Goal: Information Seeking & Learning: Learn about a topic

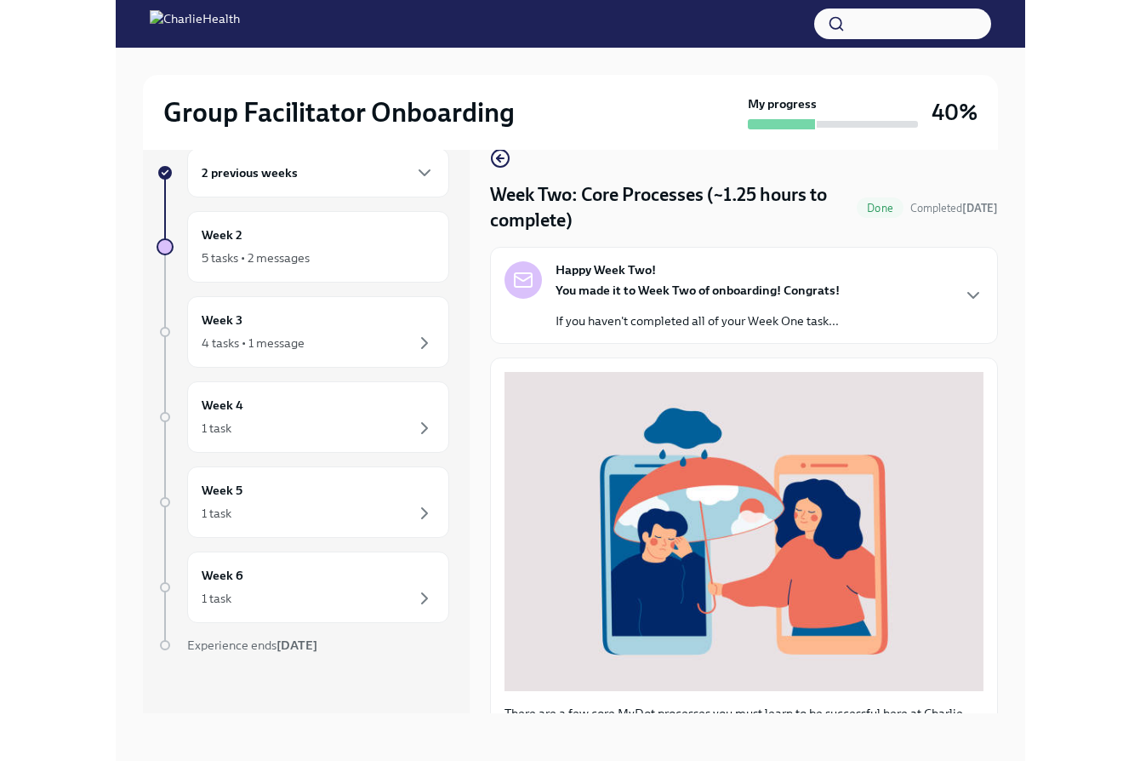
scroll to position [29, 0]
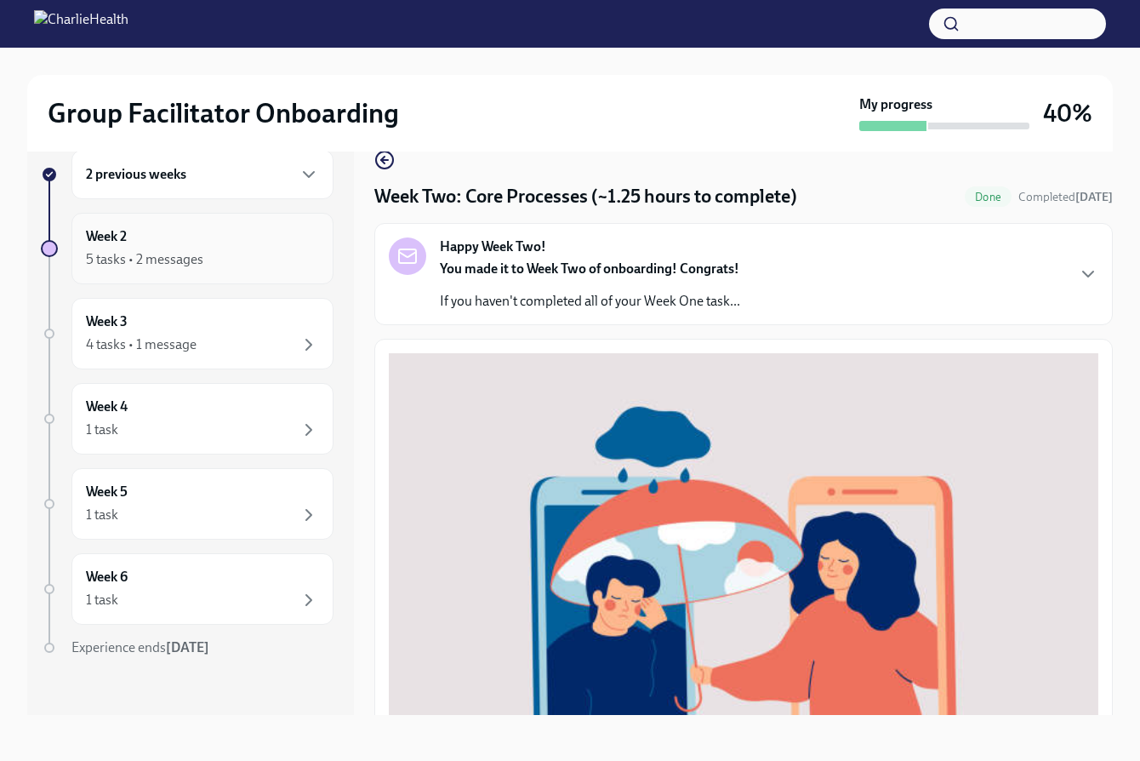
click at [179, 261] on div "5 tasks • 2 messages" at bounding box center [144, 259] width 117 height 19
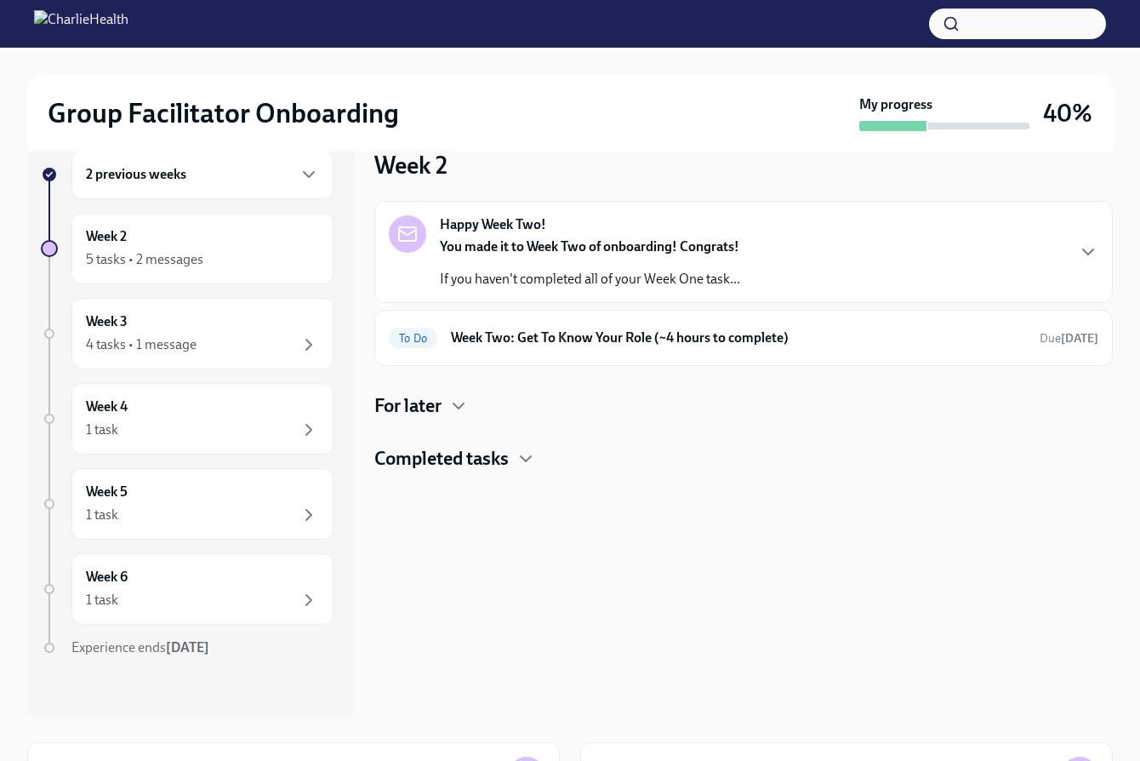
scroll to position [2, 0]
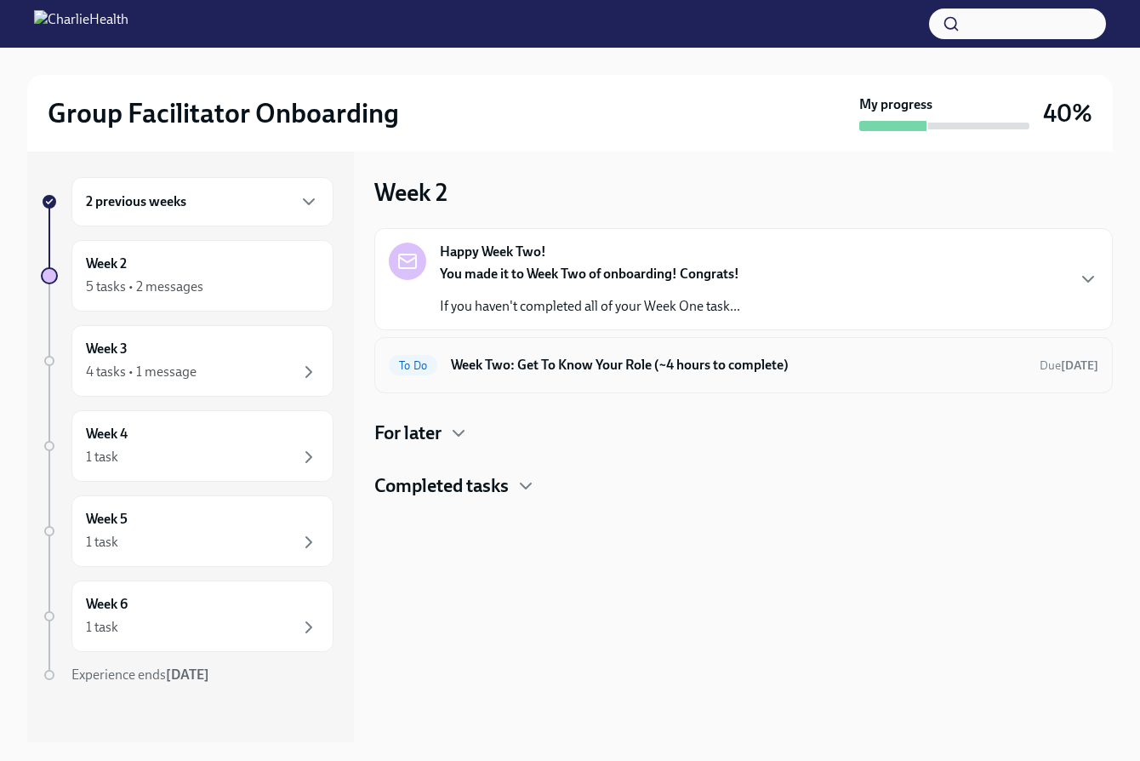
click at [561, 356] on h6 "Week Two: Get To Know Your Role (~4 hours to complete)" at bounding box center [738, 365] width 575 height 19
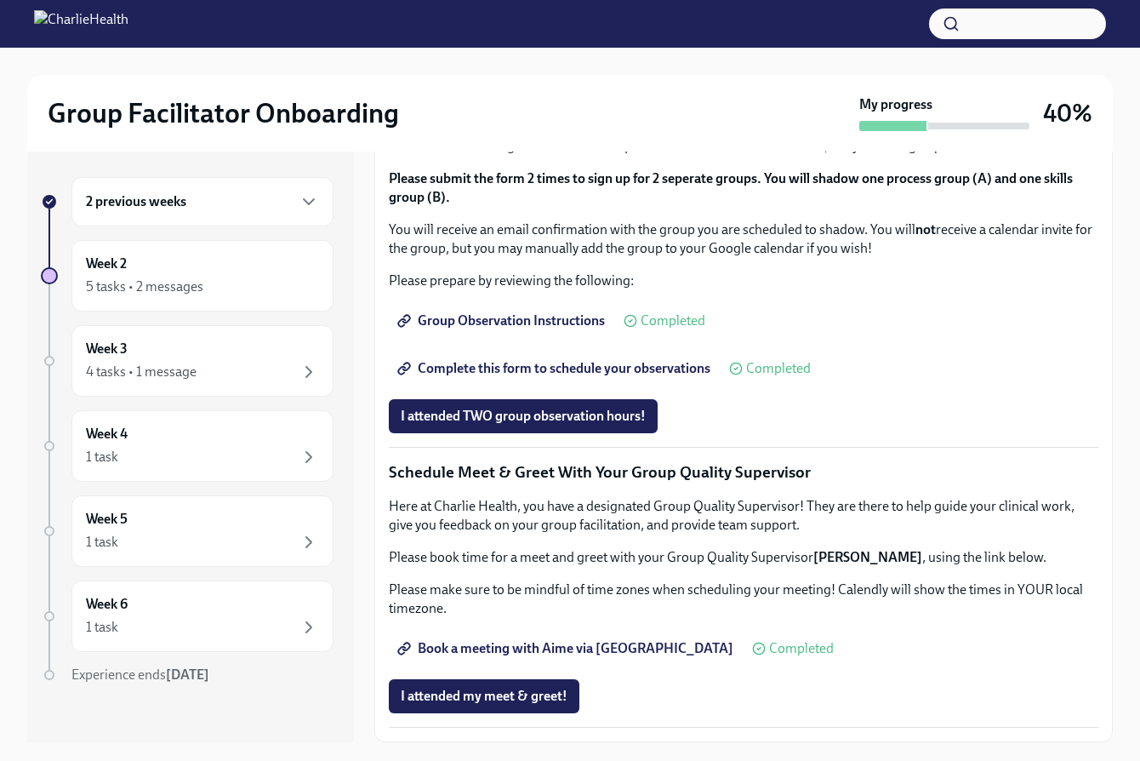
scroll to position [1452, 0]
click at [535, 644] on span "Book a meeting with Aime via [GEOGRAPHIC_DATA]" at bounding box center [567, 648] width 333 height 17
click at [220, 353] on div "Week 3 4 tasks • 1 message" at bounding box center [202, 360] width 233 height 43
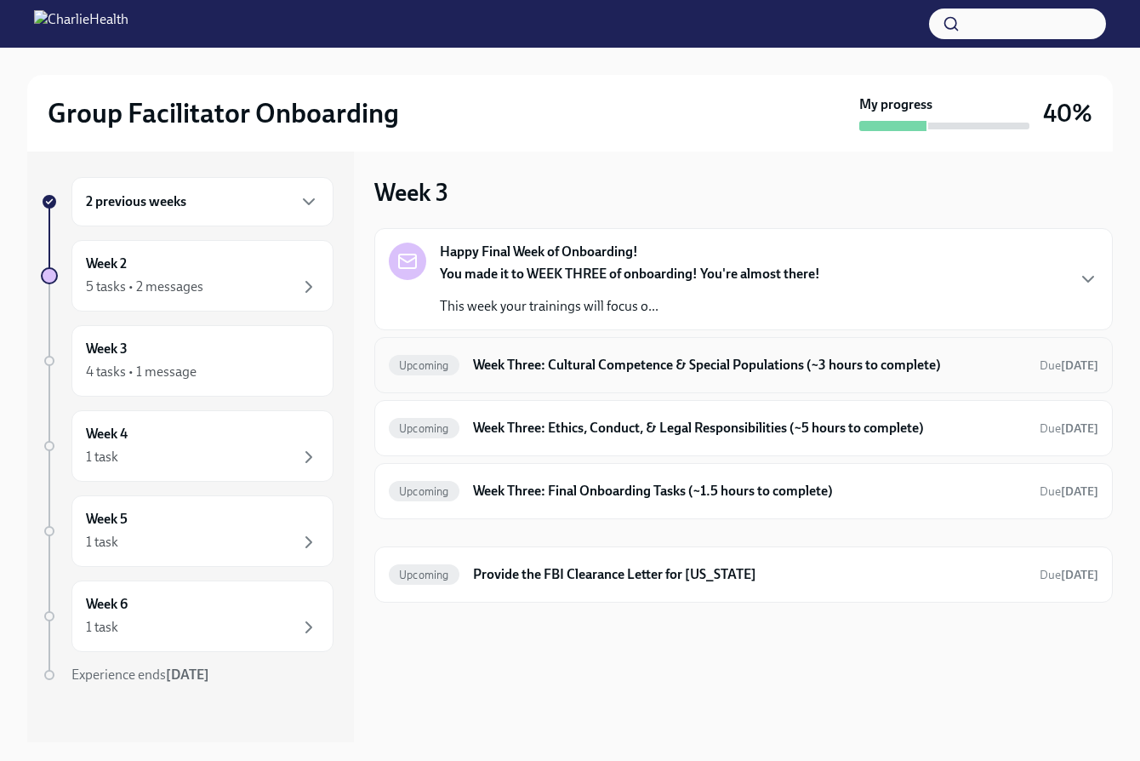
click at [641, 379] on div "Upcoming Week Three: Cultural Competence & Special Populations (~3 hours to com…" at bounding box center [743, 365] width 738 height 56
click at [640, 360] on h6 "Week Three: Cultural Competence & Special Populations (~3 hours to complete)" at bounding box center [749, 365] width 553 height 19
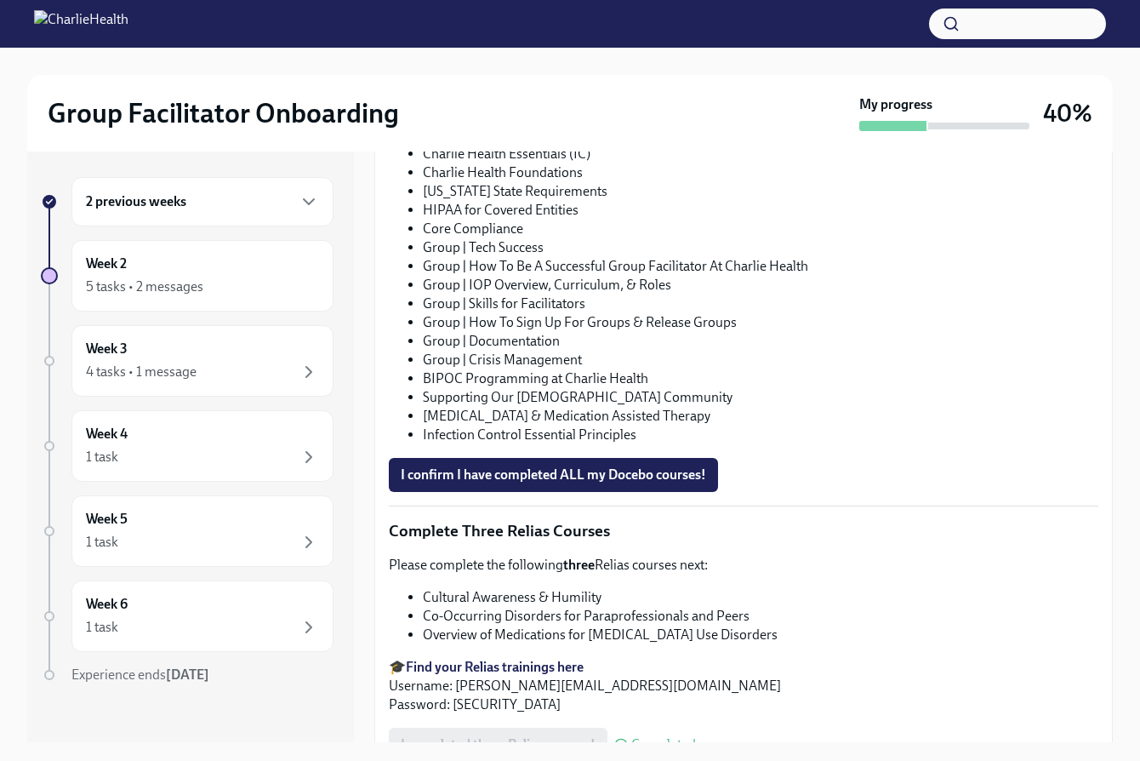
scroll to position [1117, 0]
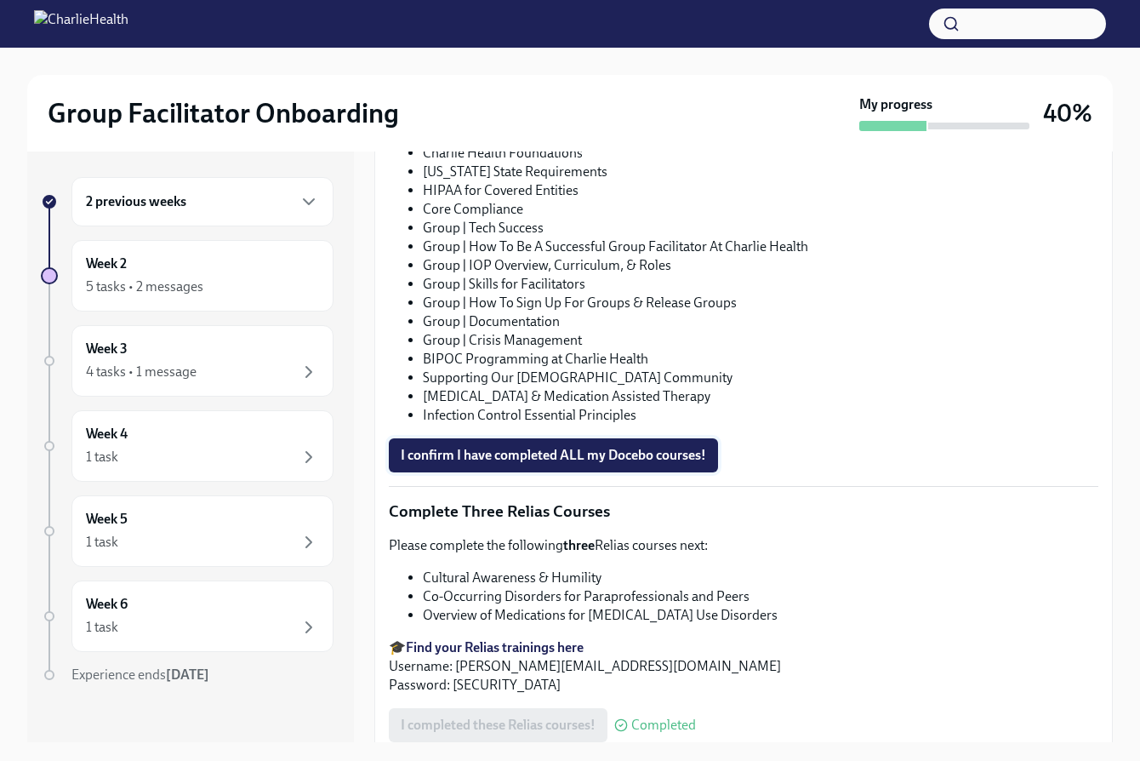
click at [556, 455] on span "I confirm I have completed ALL my Docebo courses!" at bounding box center [553, 455] width 305 height 17
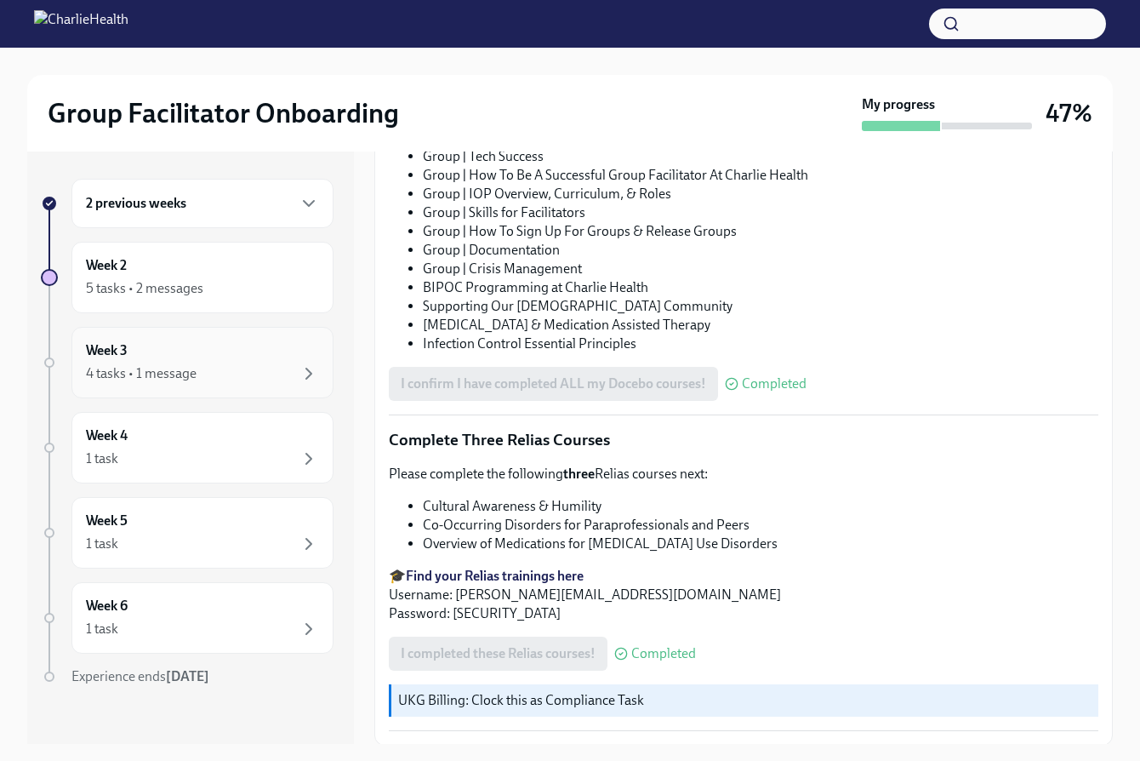
scroll to position [0, 0]
click at [127, 357] on h6 "Week 3" at bounding box center [107, 350] width 42 height 19
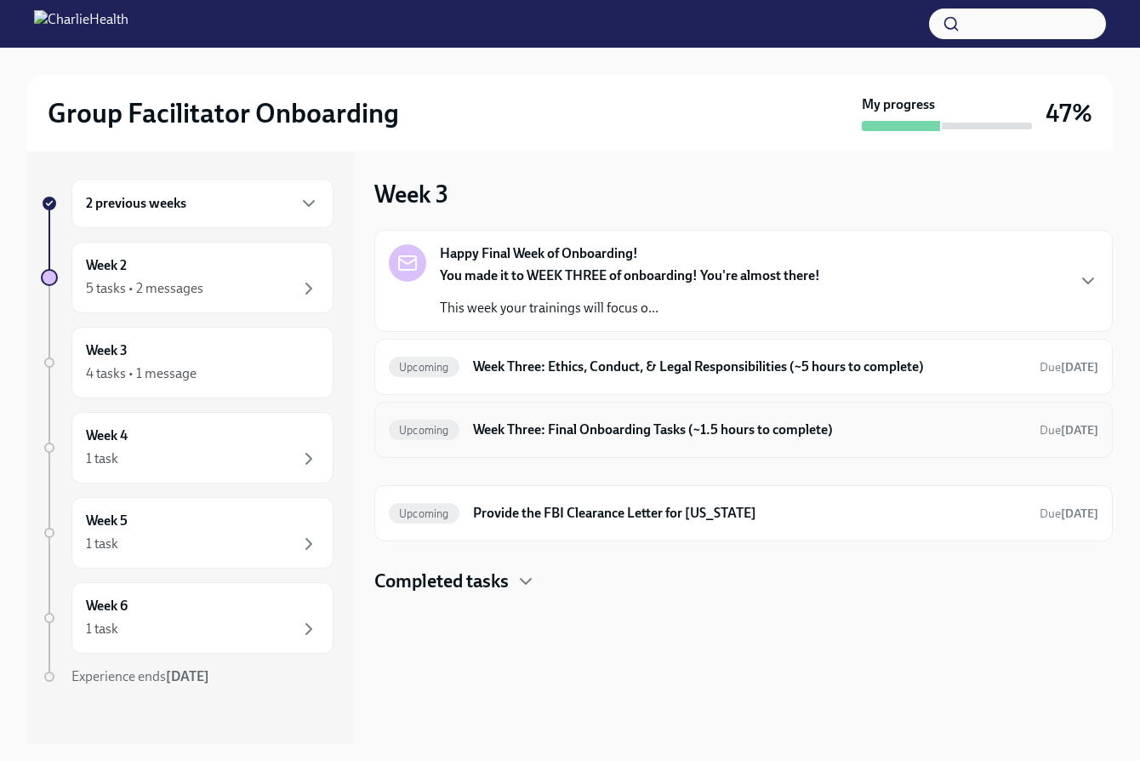
click at [619, 424] on h6 "Week Three: Final Onboarding Tasks (~1.5 hours to complete)" at bounding box center [749, 429] width 553 height 19
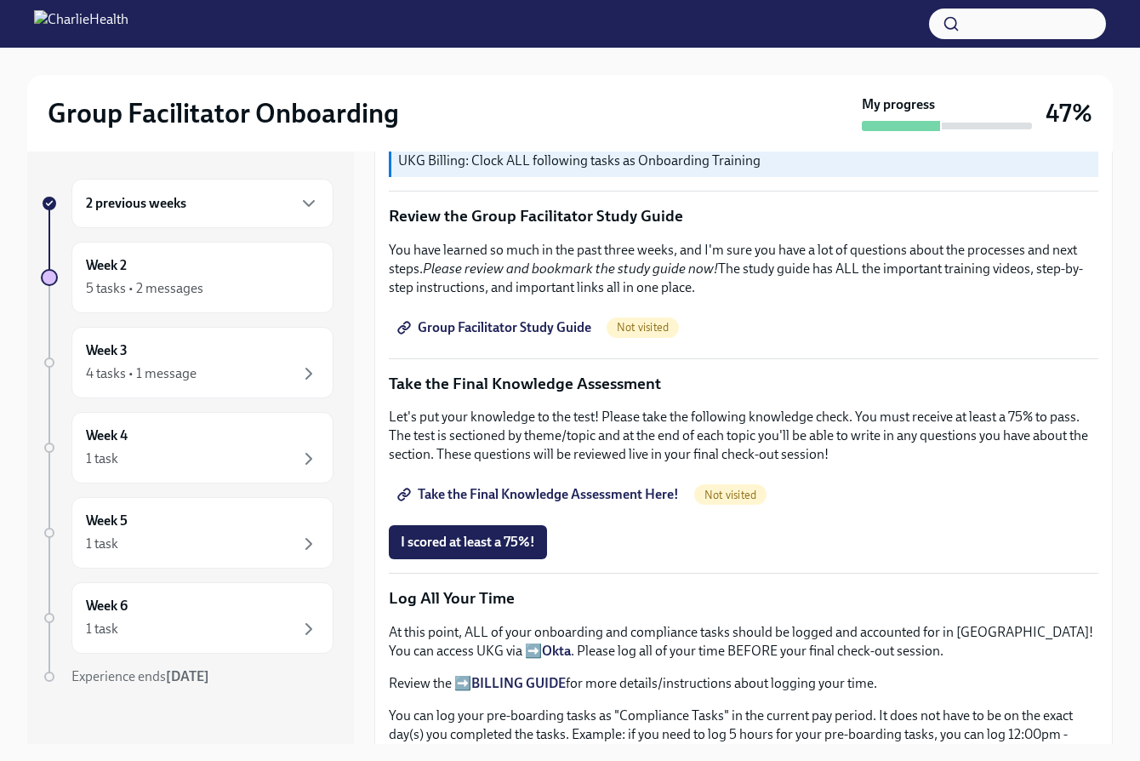
scroll to position [779, 0]
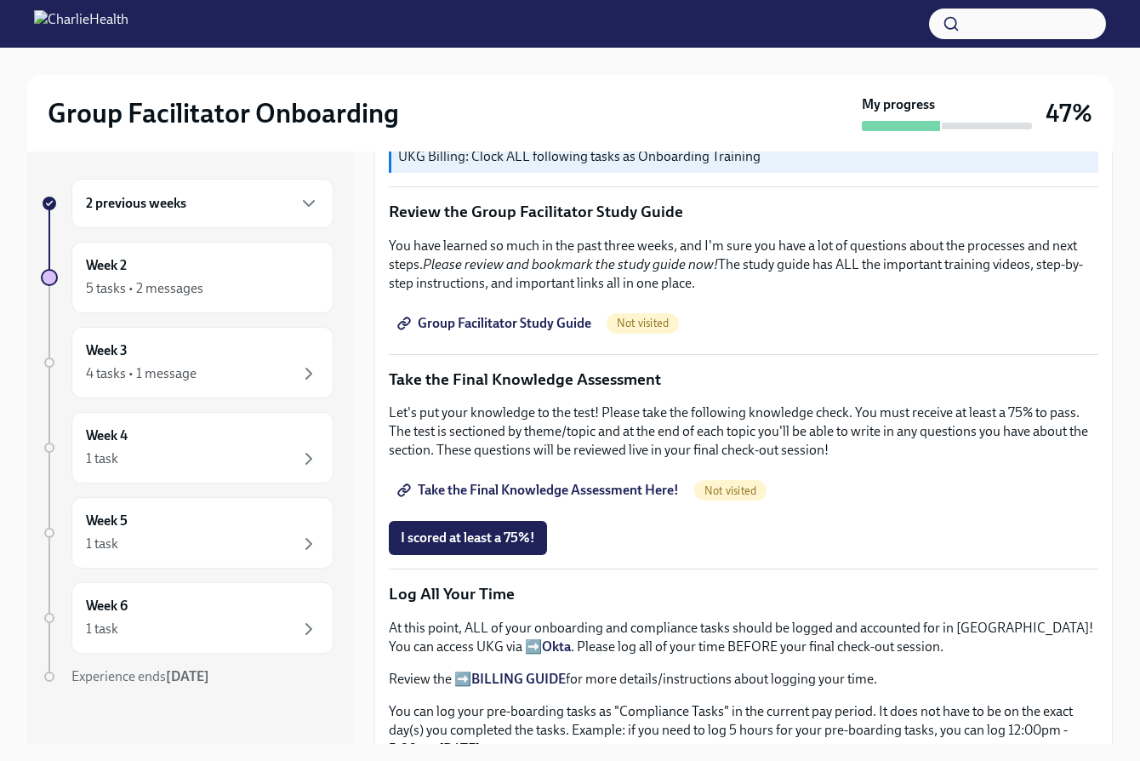
click at [539, 317] on span "Group Facilitator Study Guide" at bounding box center [496, 323] width 191 height 17
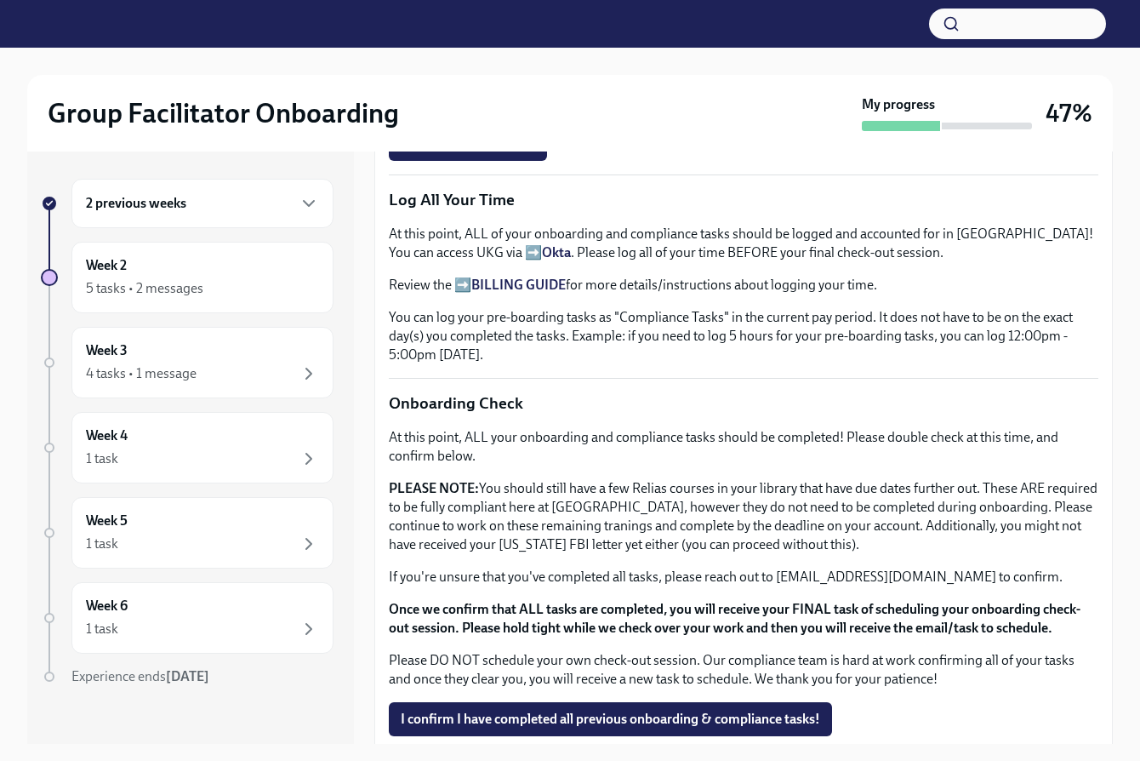
scroll to position [1172, 0]
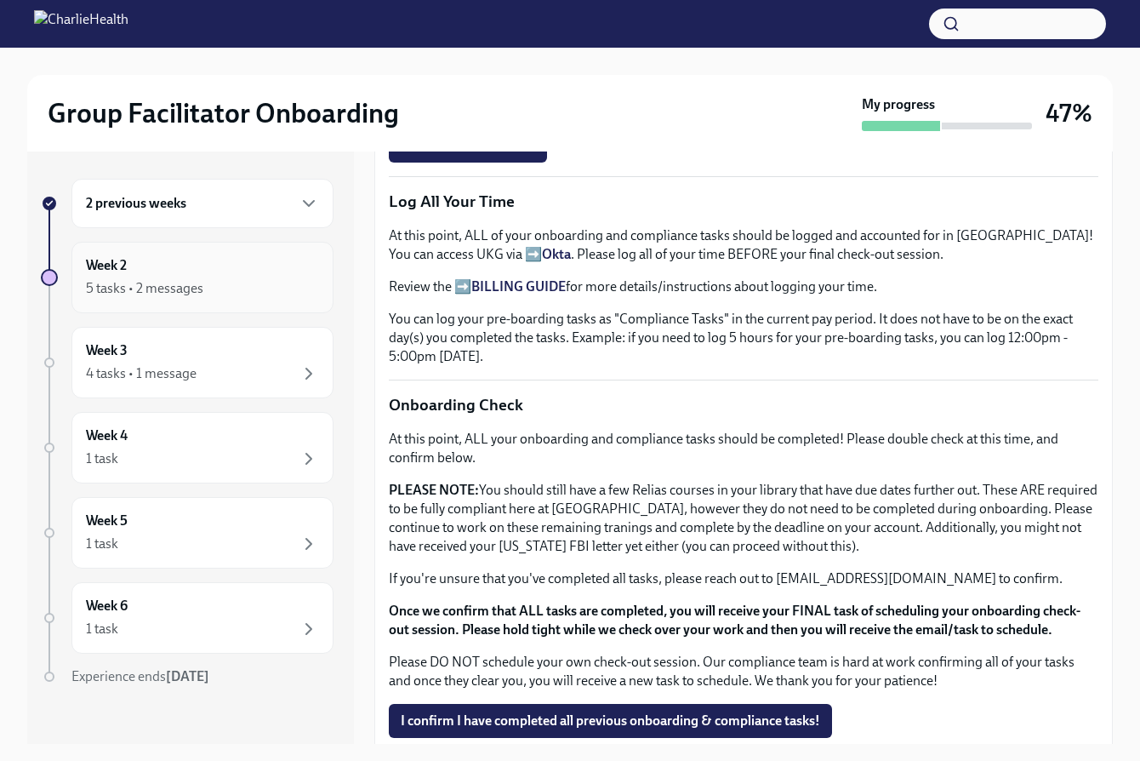
click at [111, 286] on div "5 tasks • 2 messages" at bounding box center [144, 288] width 117 height 19
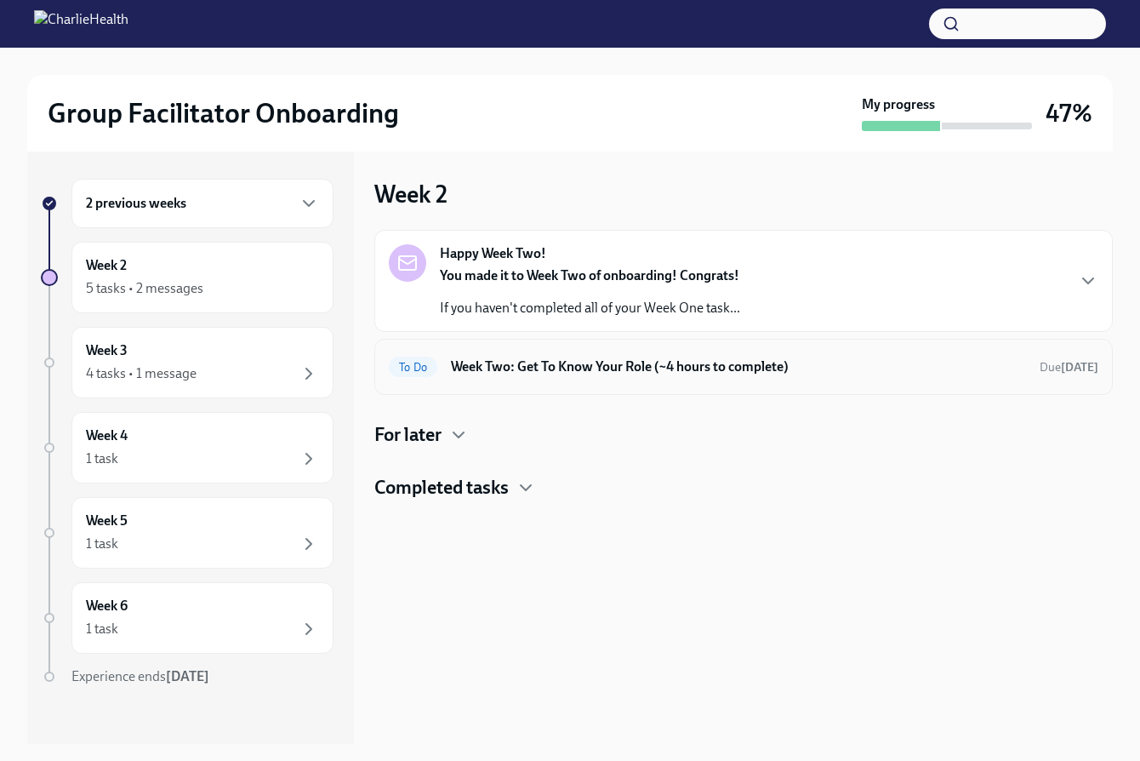
click at [542, 368] on h6 "Week Two: Get To Know Your Role (~4 hours to complete)" at bounding box center [738, 366] width 575 height 19
